Goal: Information Seeking & Learning: Learn about a topic

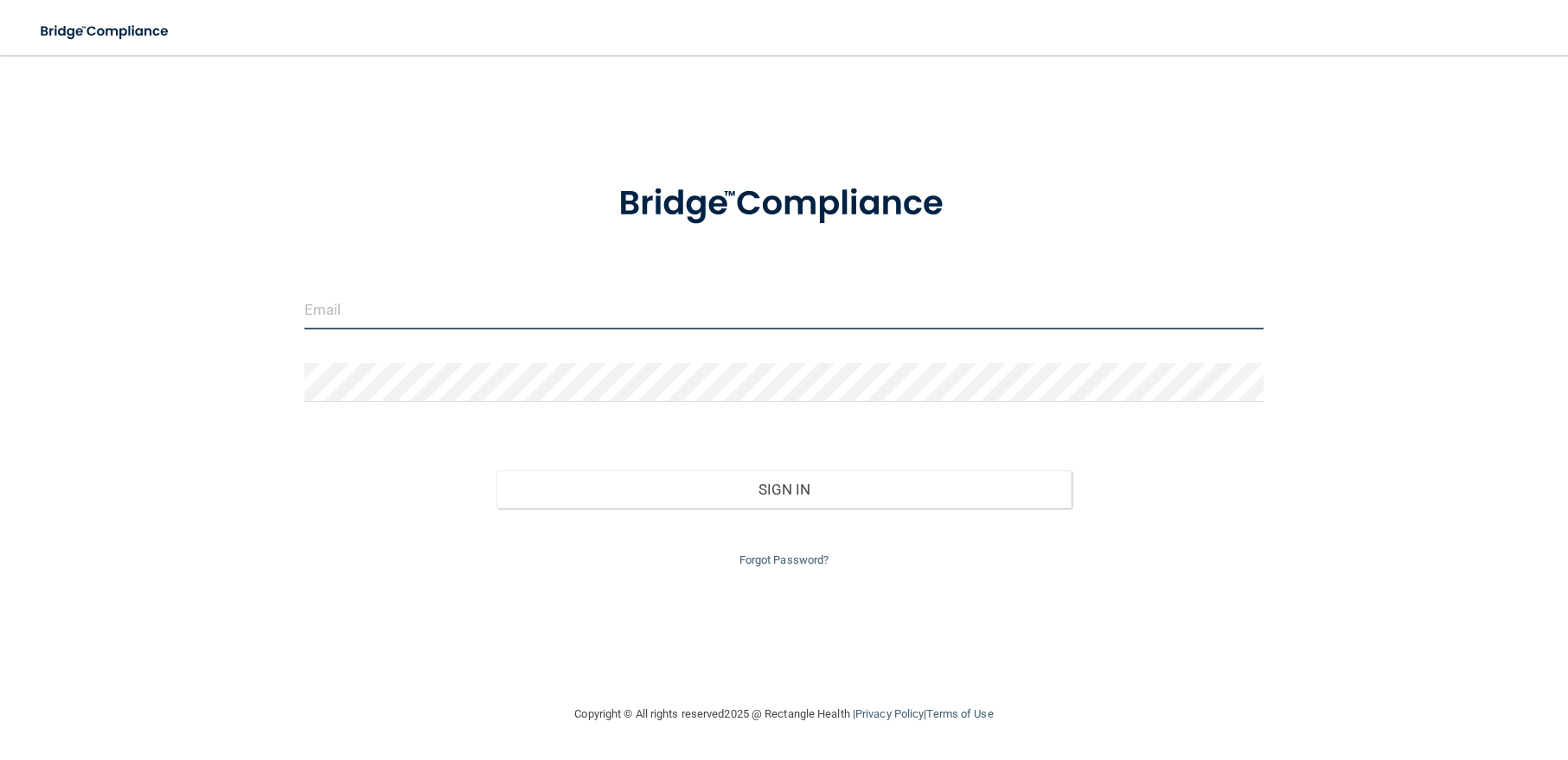
click at [326, 314] on input "email" at bounding box center [783, 309] width 959 height 38
click at [539, 304] on input "email" at bounding box center [783, 309] width 959 height 38
type input "[PERSON_NAME][EMAIL_ADDRESS][PERSON_NAME][DOMAIN_NAME]"
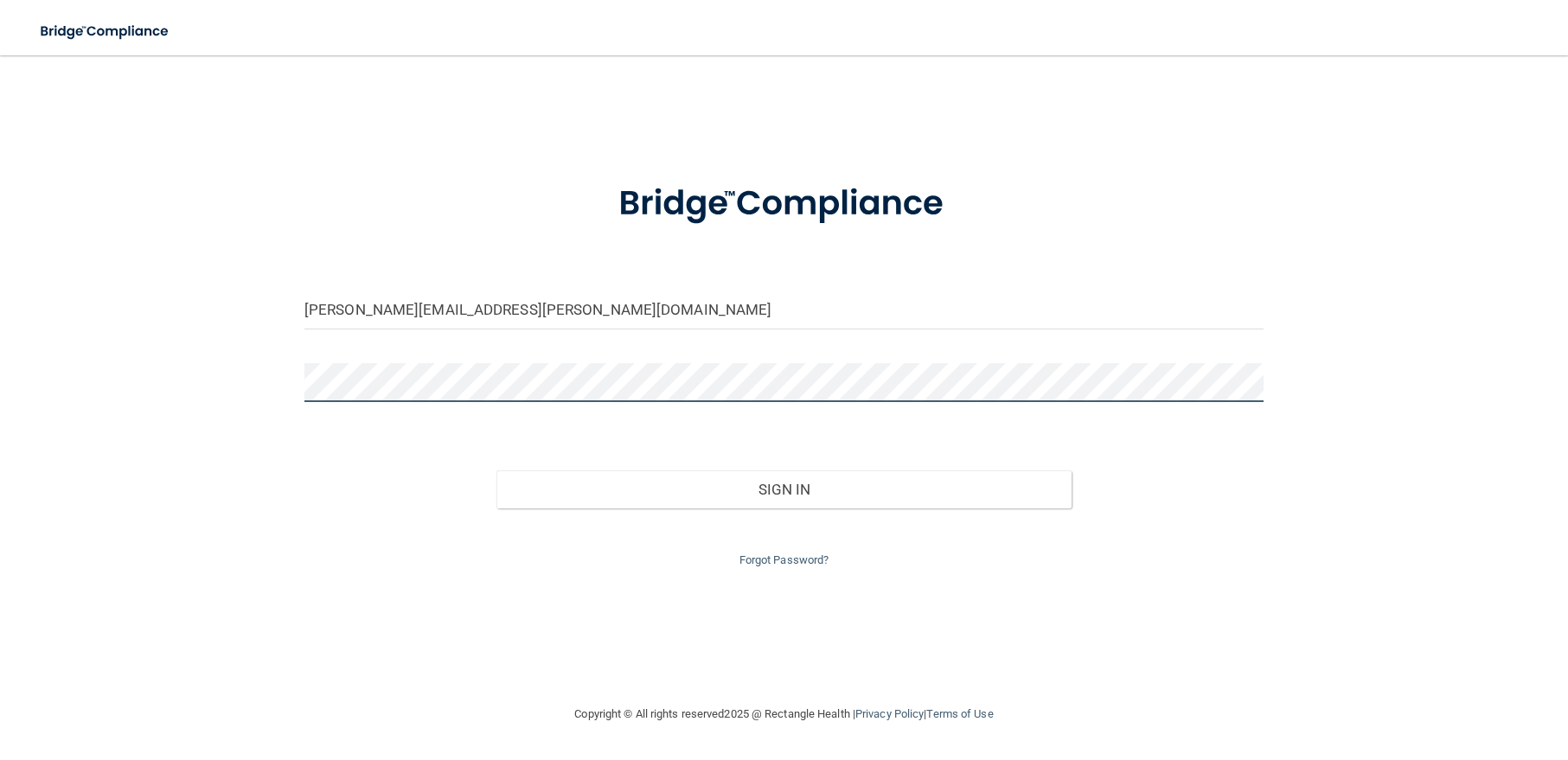
click at [496, 471] on button "Sign In" at bounding box center [784, 490] width 575 height 38
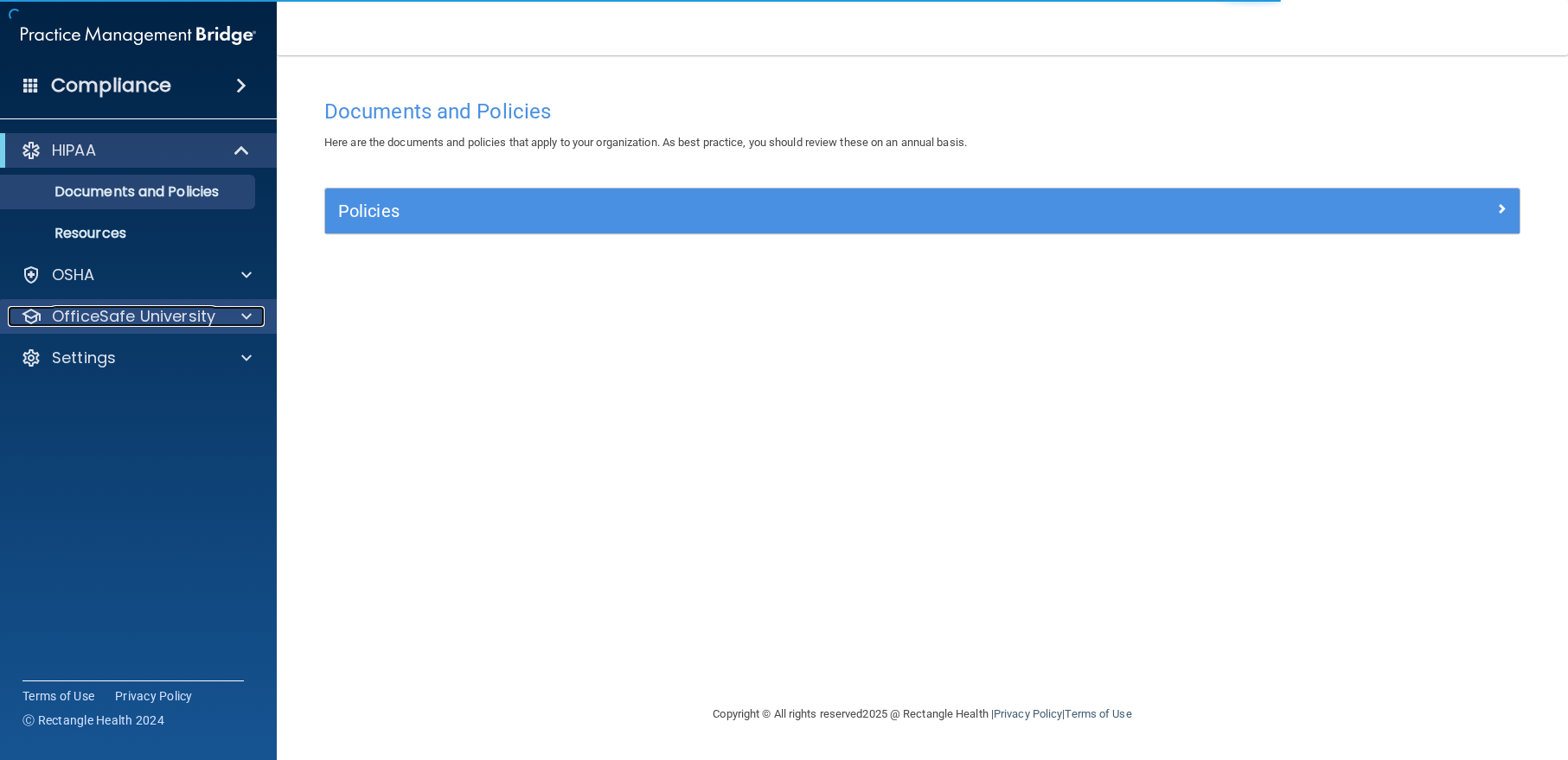
click at [154, 313] on p "OfficeSafe University" at bounding box center [134, 316] width 163 height 21
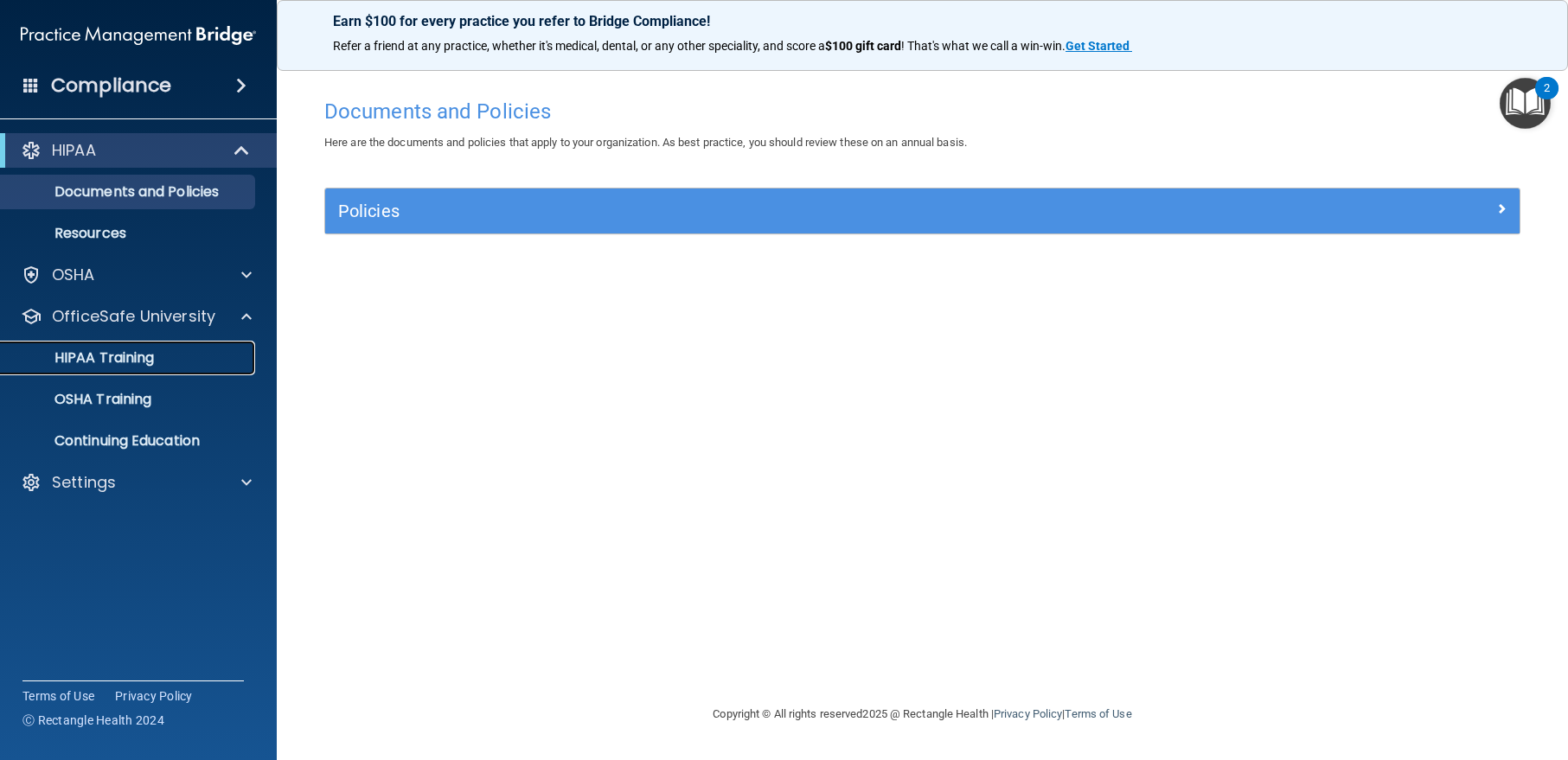
click at [100, 353] on p "HIPAA Training" at bounding box center [82, 358] width 143 height 17
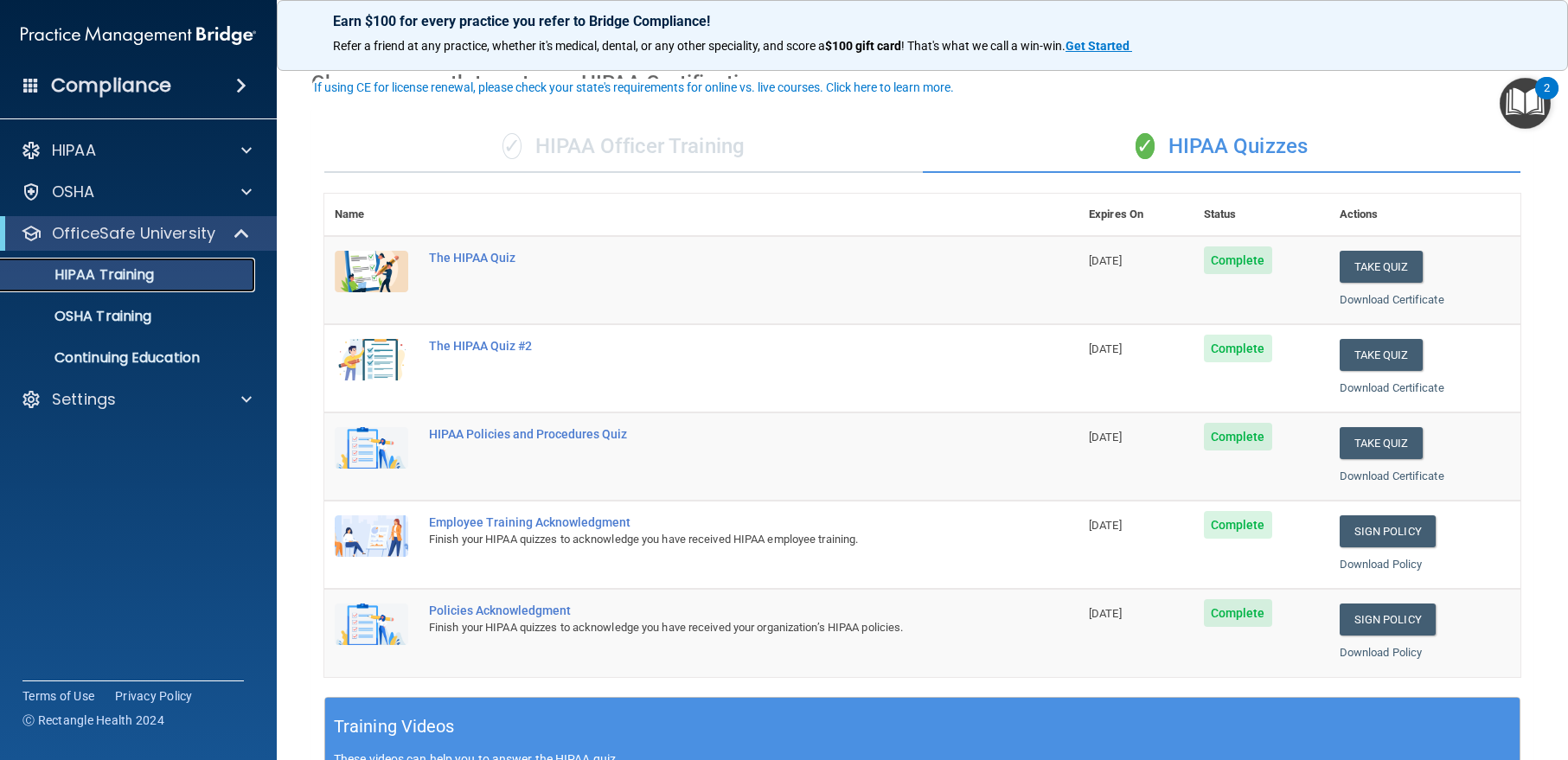
scroll to position [173, 0]
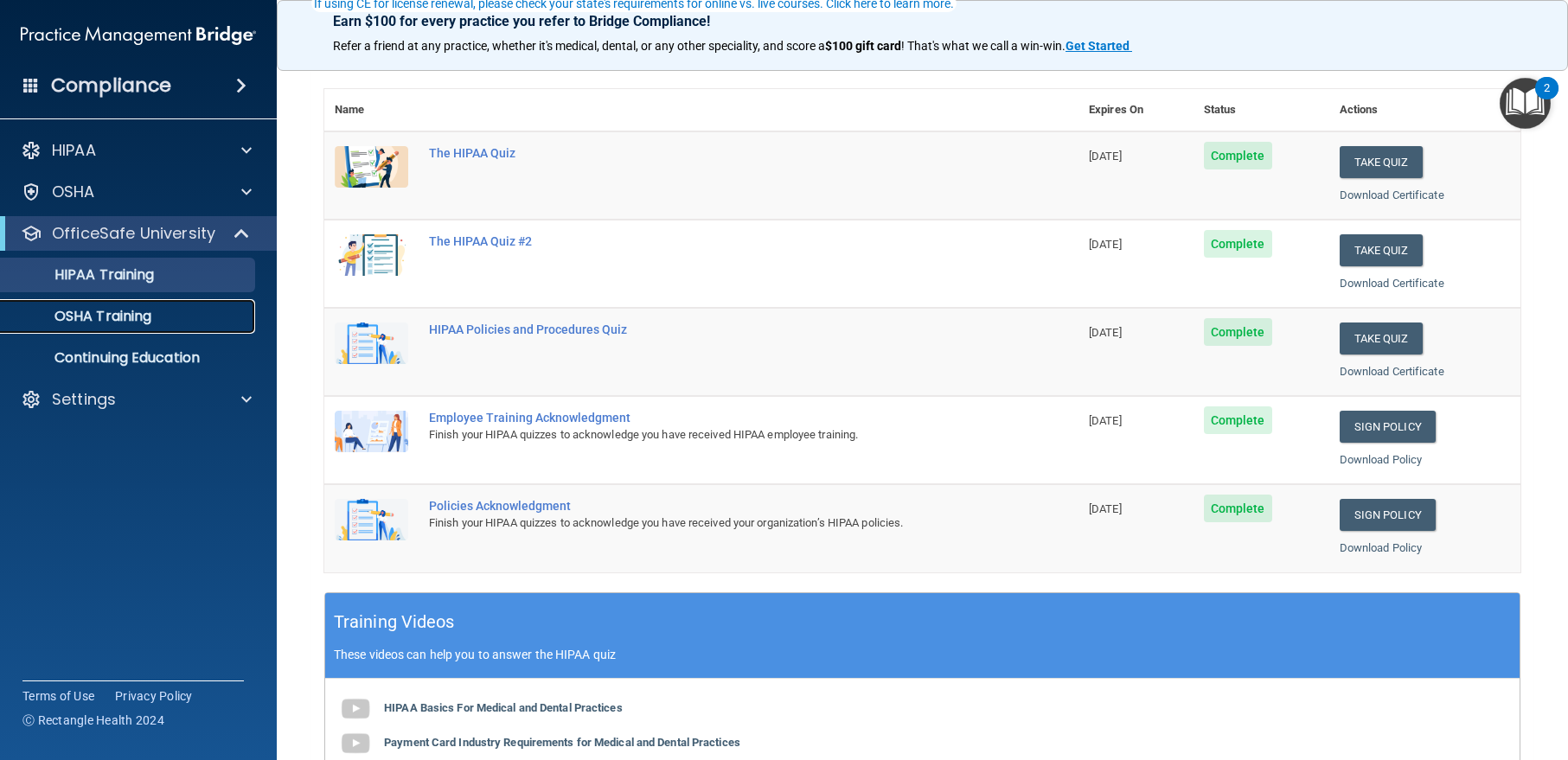
click at [90, 320] on p "OSHA Training" at bounding box center [81, 316] width 140 height 17
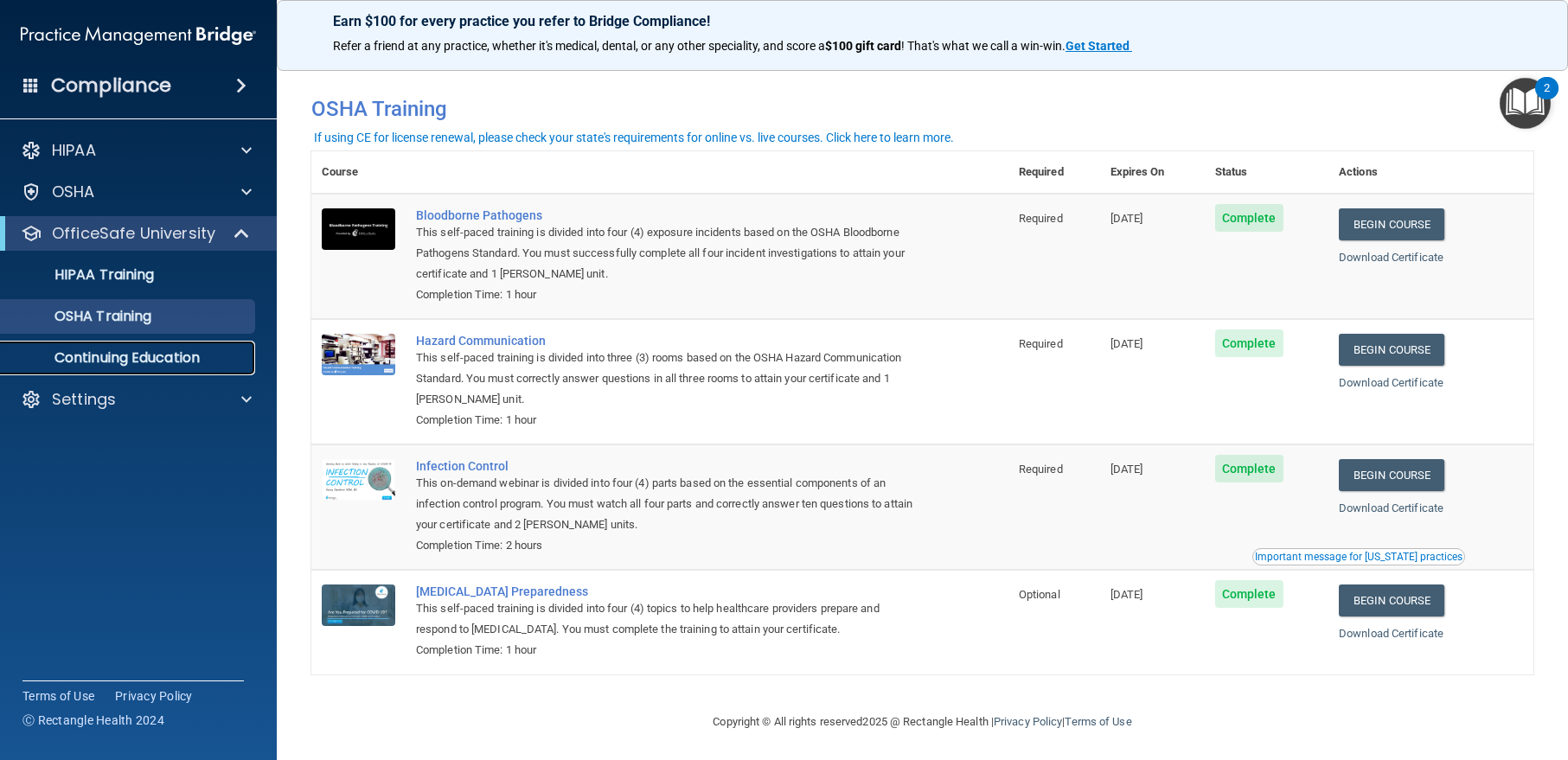
click at [127, 360] on p "Continuing Education" at bounding box center [129, 358] width 236 height 17
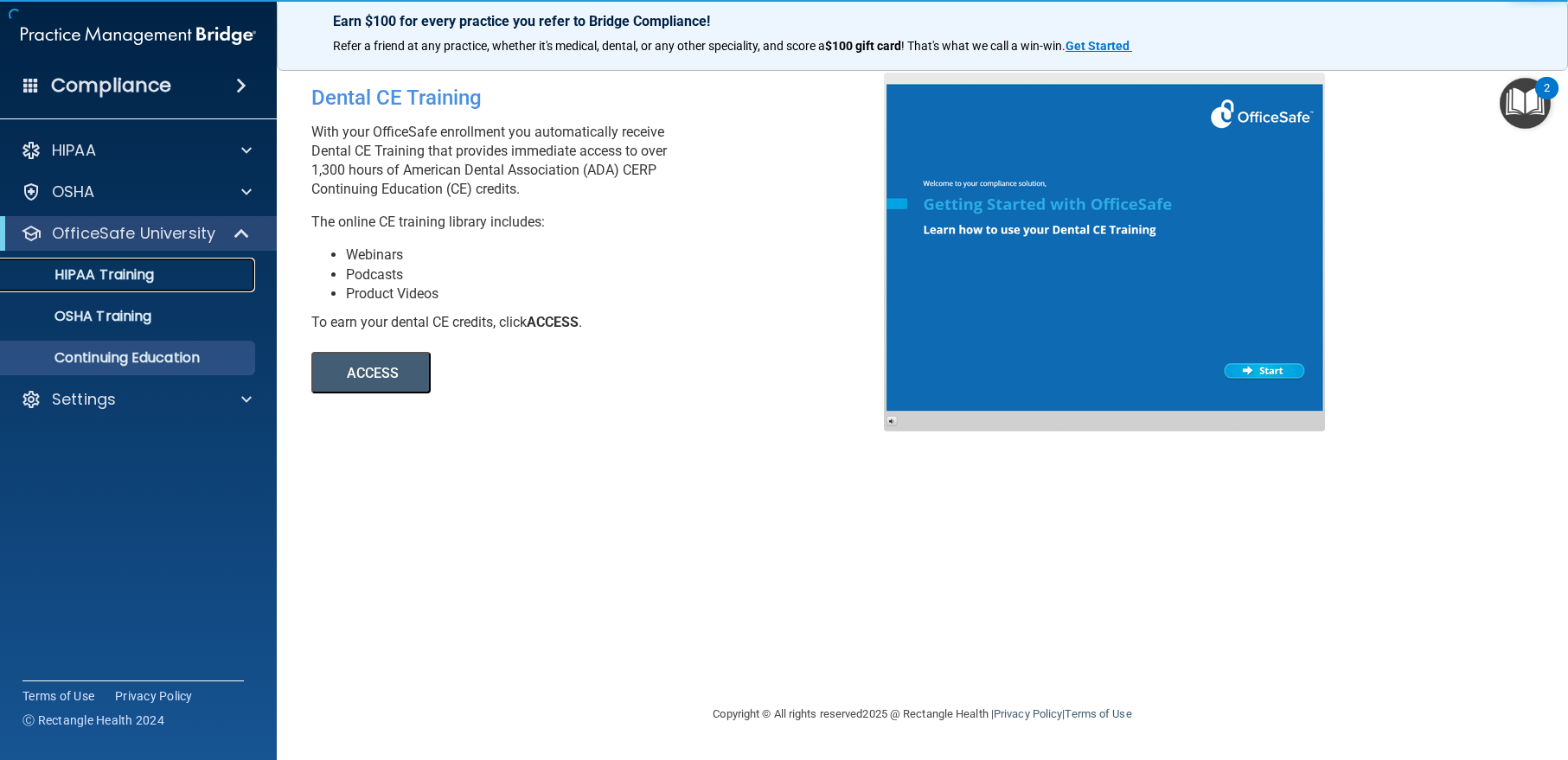
click at [154, 274] on p "HIPAA Training" at bounding box center [82, 275] width 143 height 17
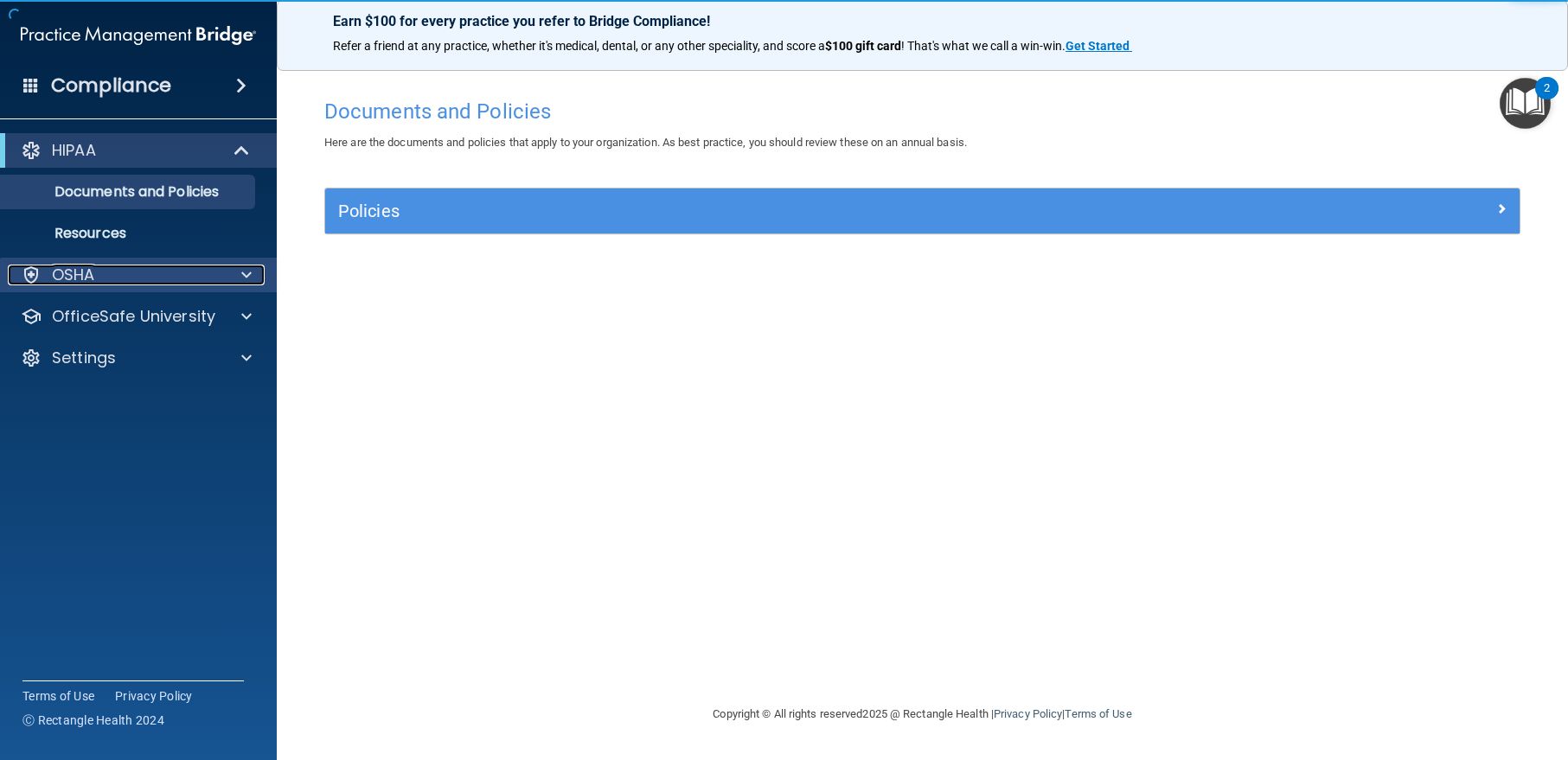
click at [125, 272] on div "OSHA" at bounding box center [114, 275] width 214 height 21
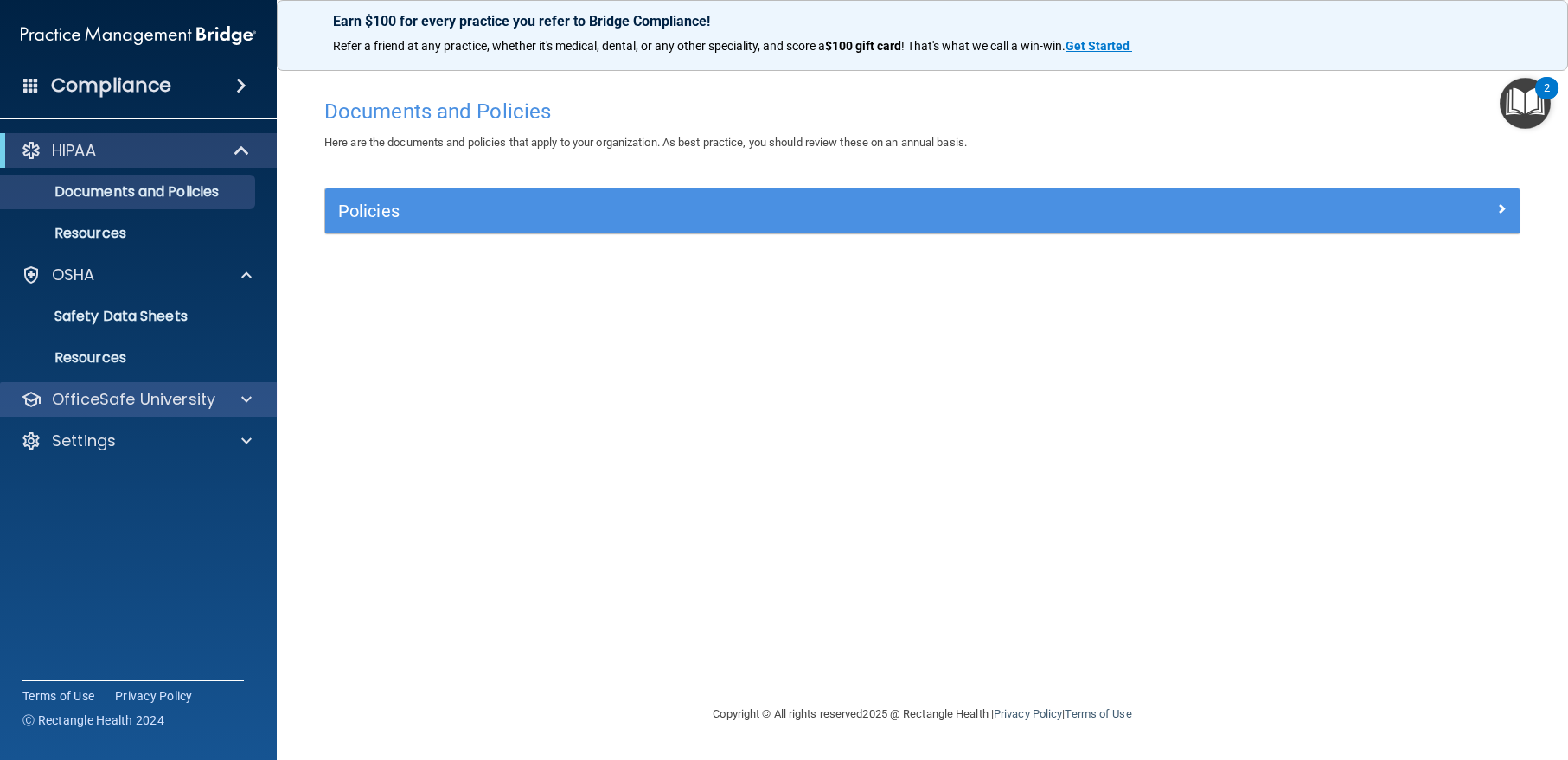
click at [129, 410] on div "OfficeSafe University" at bounding box center [138, 399] width 278 height 35
click at [243, 396] on span at bounding box center [245, 399] width 10 height 21
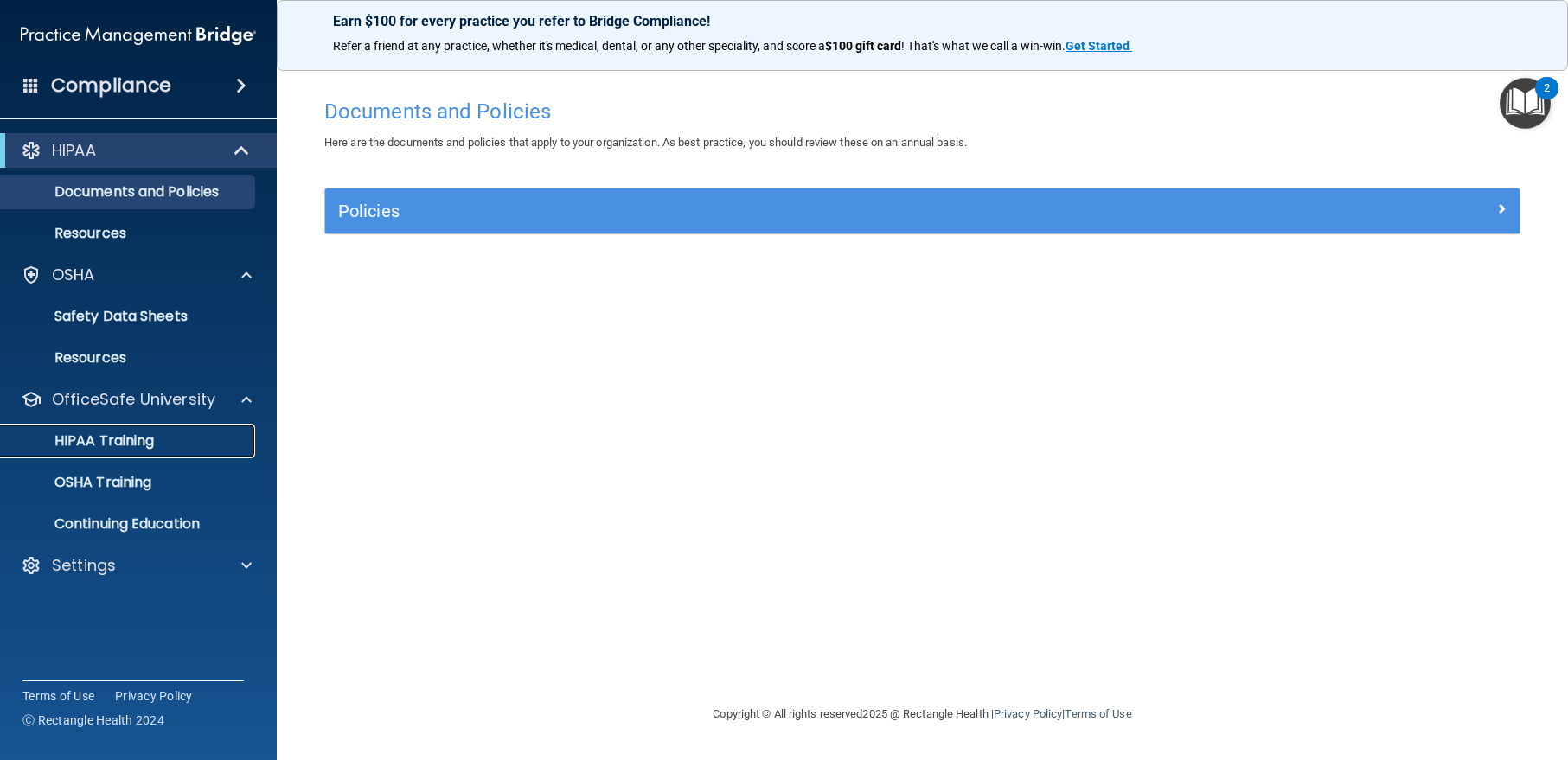
click at [137, 441] on p "HIPAA Training" at bounding box center [82, 440] width 143 height 17
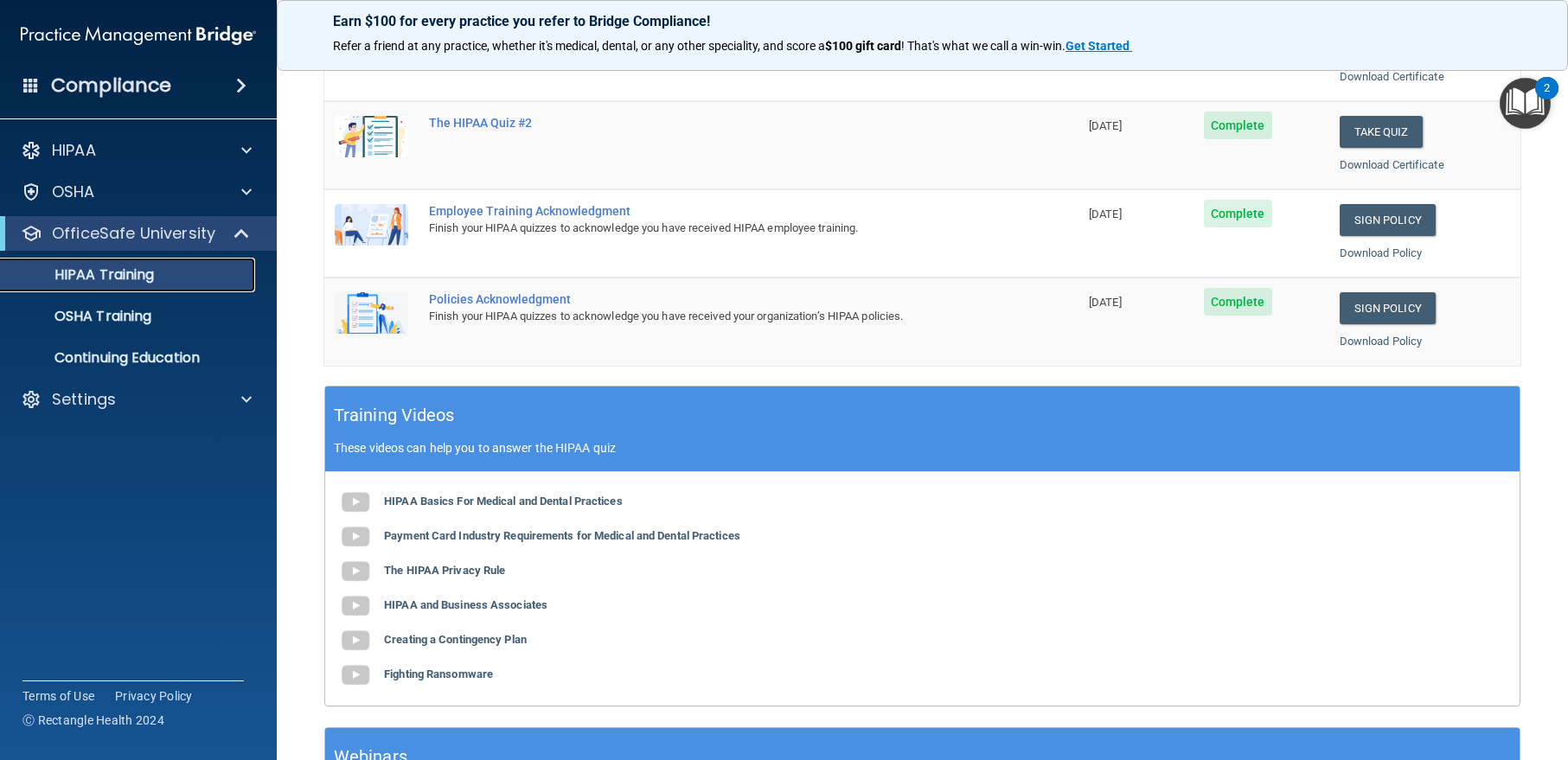
scroll to position [432, 0]
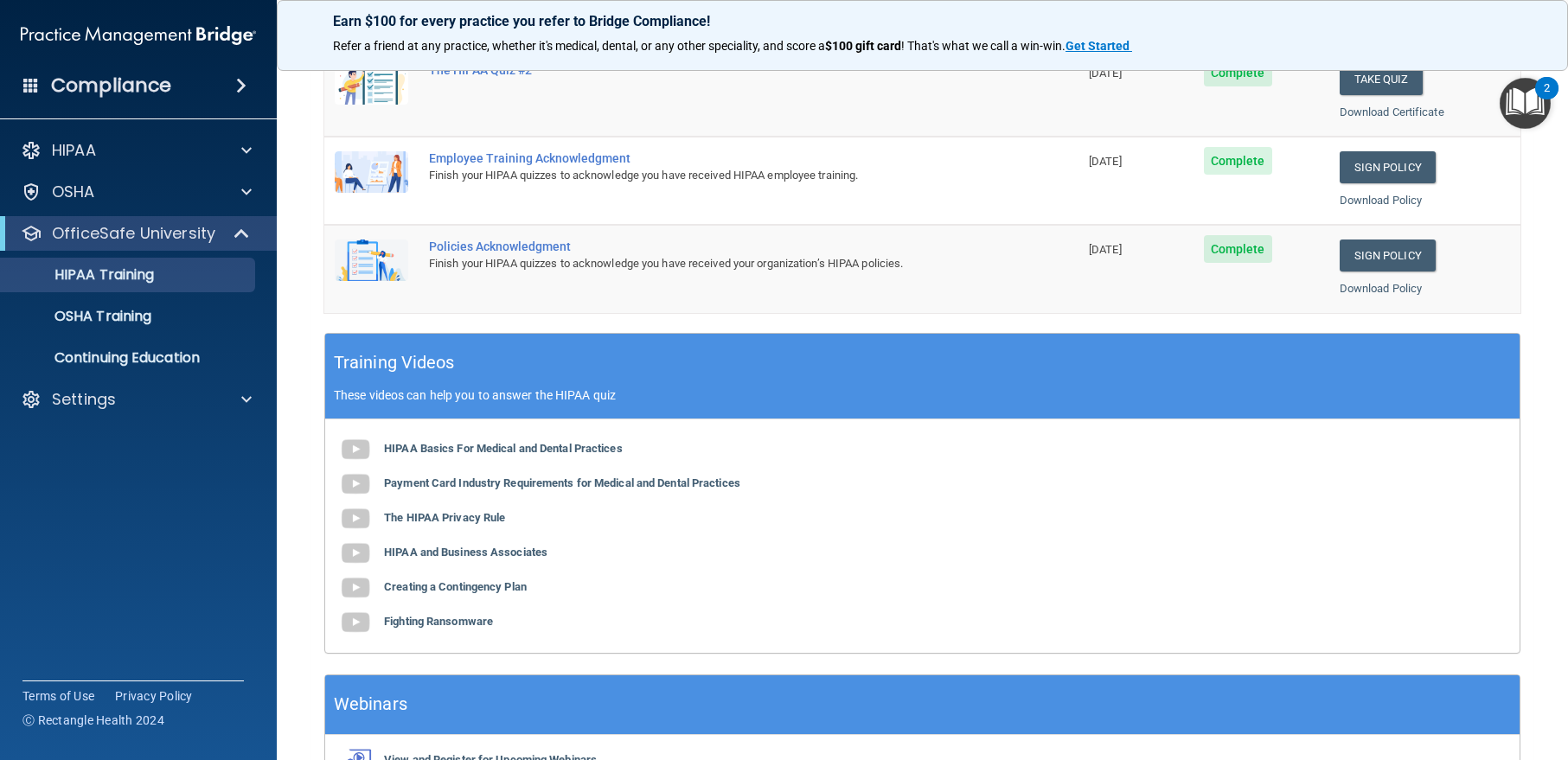
click at [1533, 116] on img "Open Resource Center, 2 new notifications" at bounding box center [1526, 103] width 51 height 51
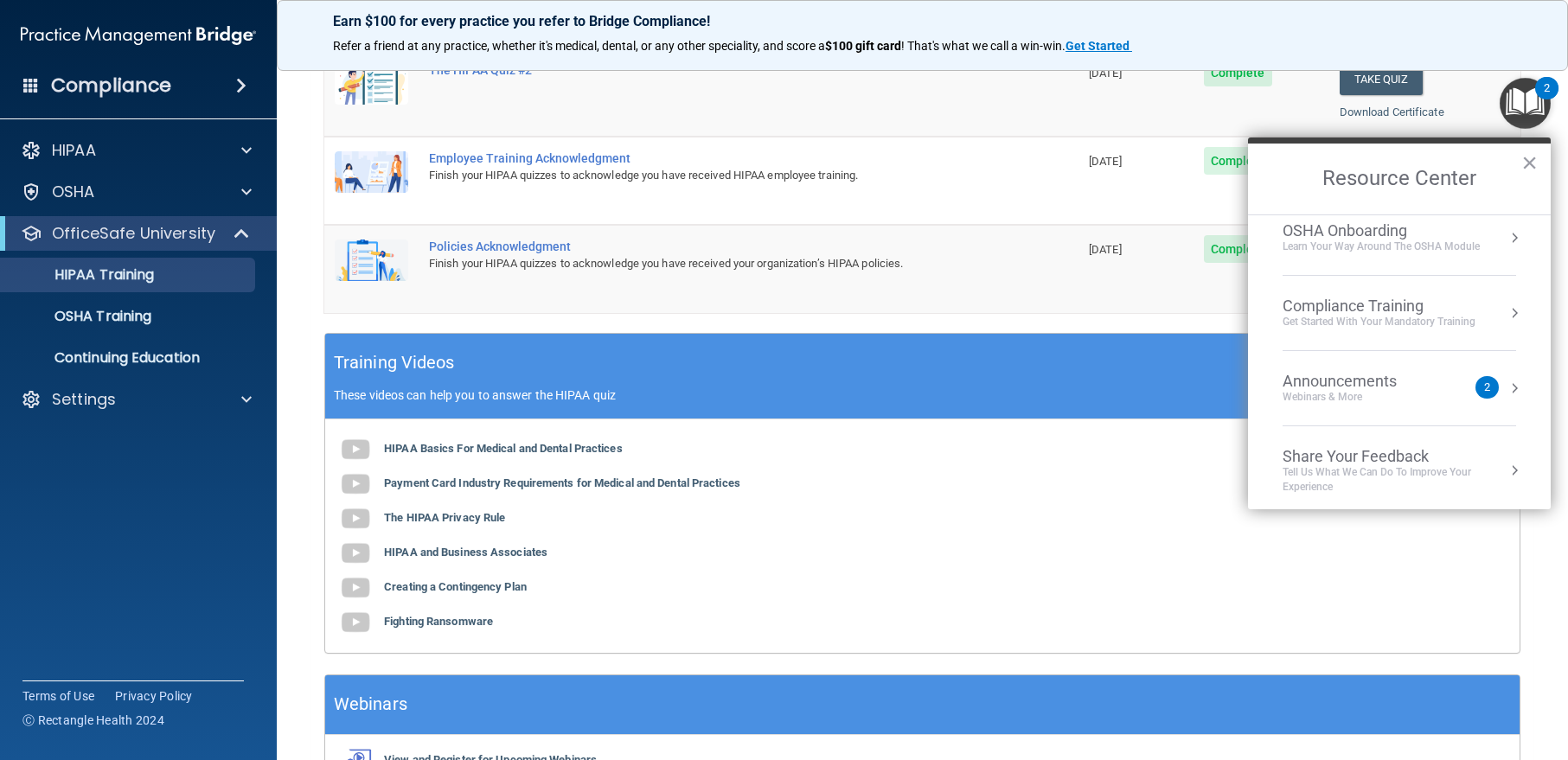
scroll to position [97, 0]
click at [1393, 381] on div "Announcements" at bounding box center [1357, 375] width 148 height 19
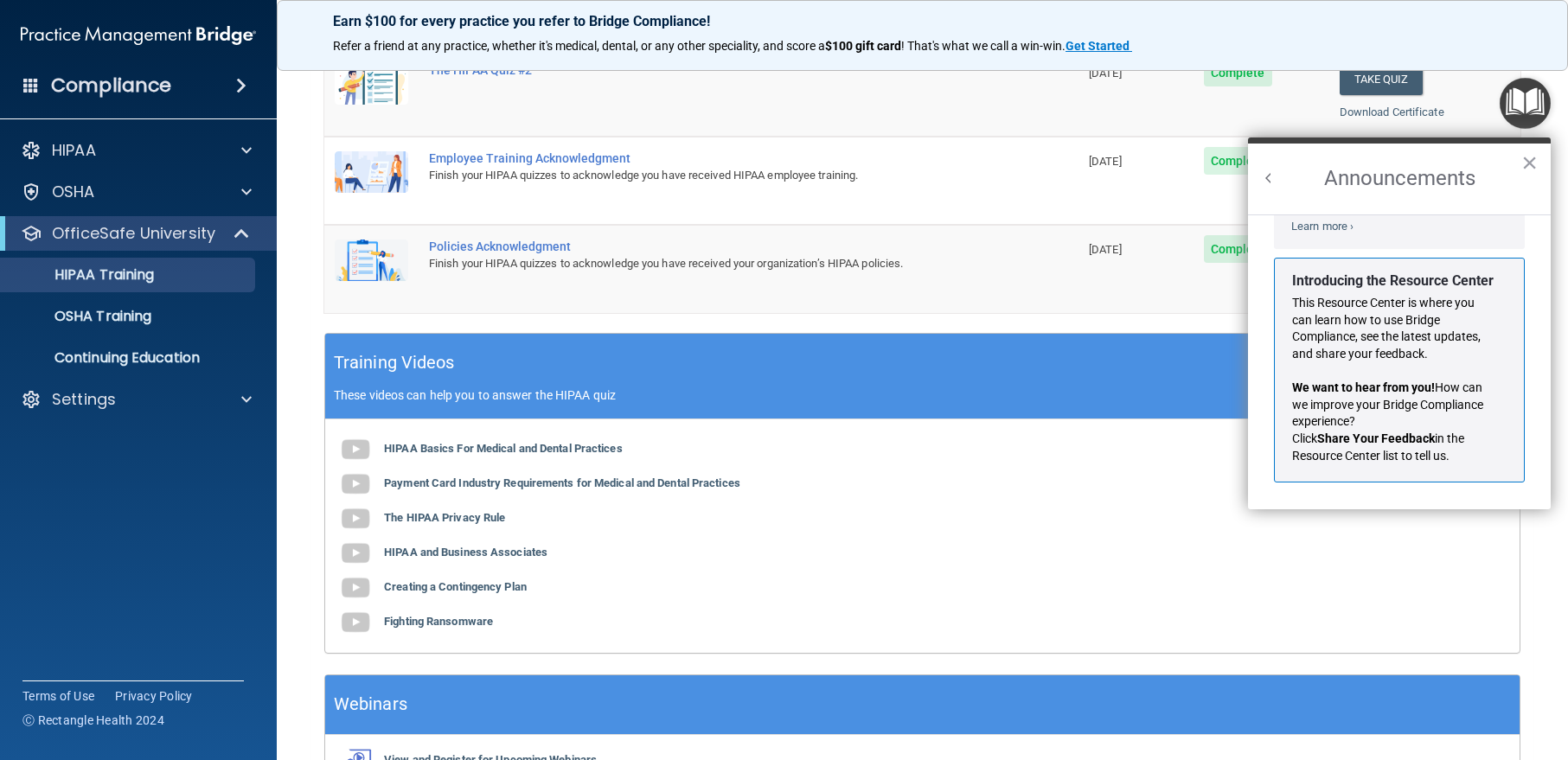
scroll to position [303, 0]
click at [1529, 160] on button "×" at bounding box center [1530, 162] width 16 height 27
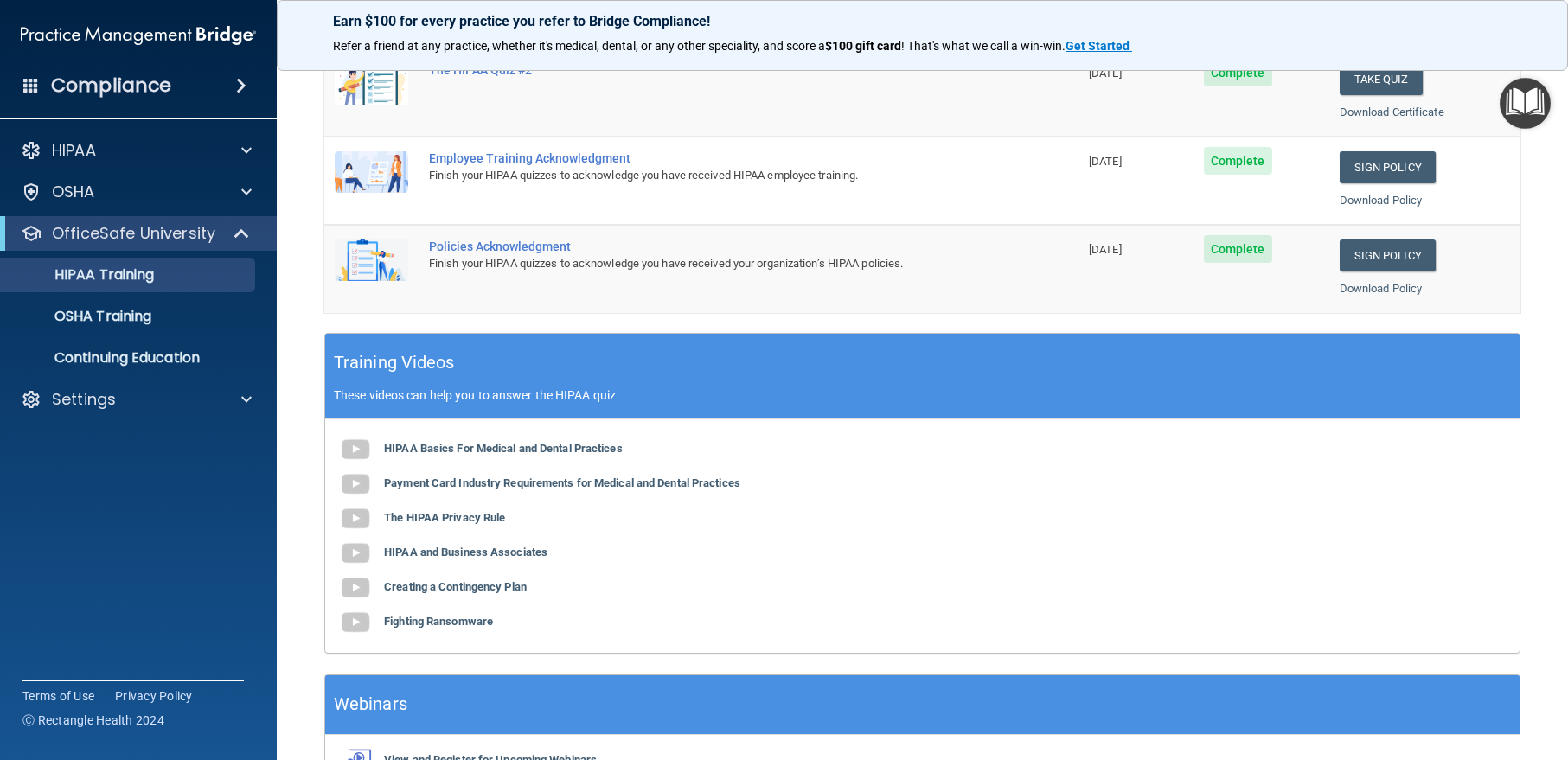
scroll to position [542, 0]
